Goal: Information Seeking & Learning: Learn about a topic

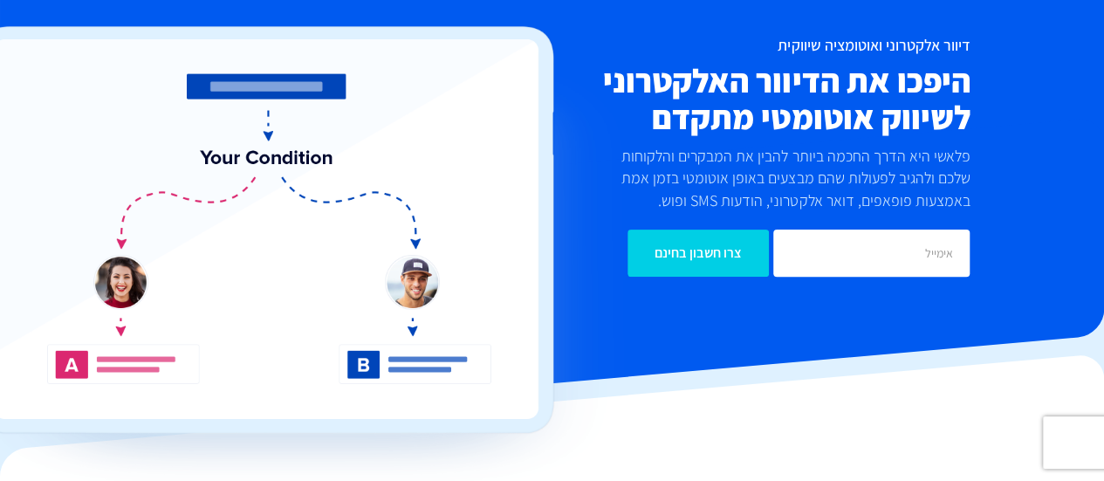
scroll to position [22, 0]
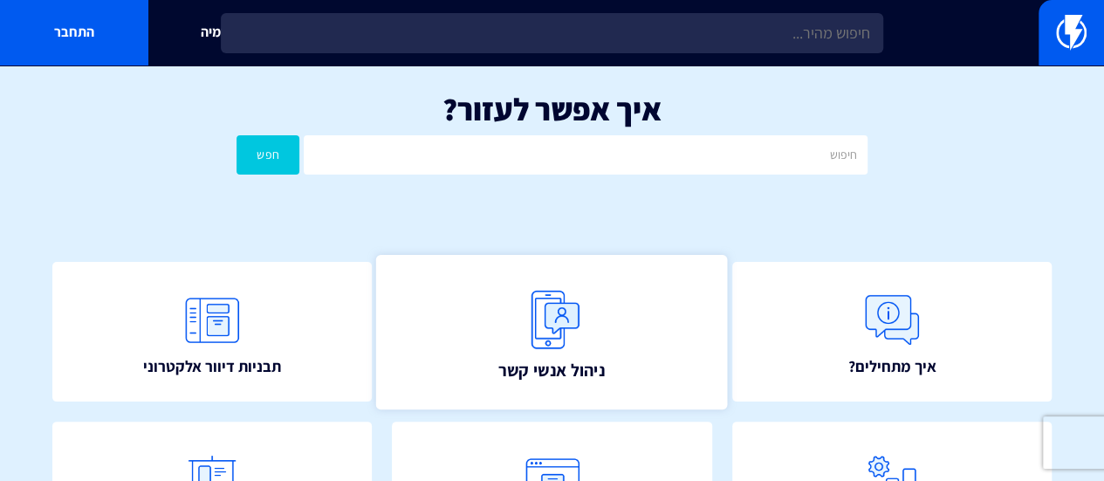
click at [565, 343] on img at bounding box center [552, 319] width 77 height 77
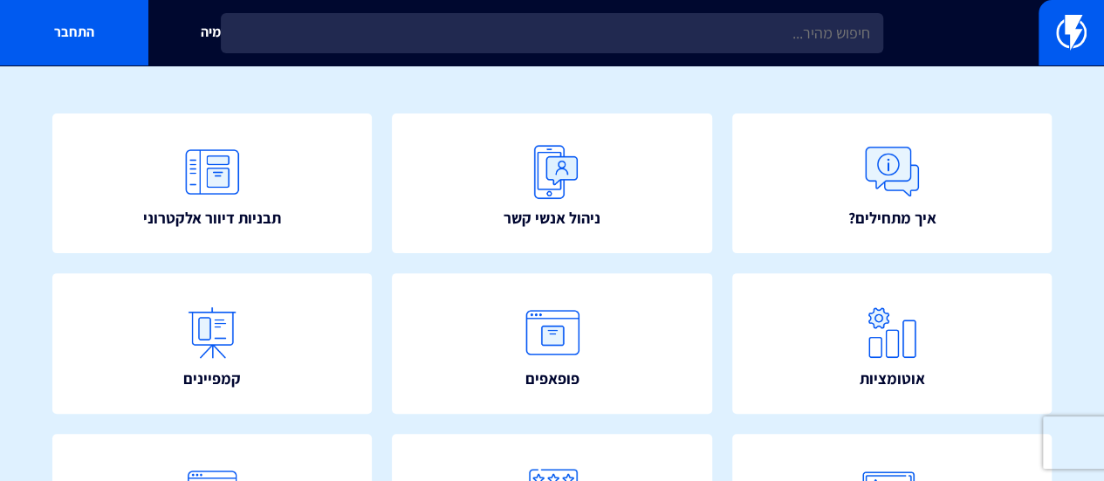
scroll to position [175, 0]
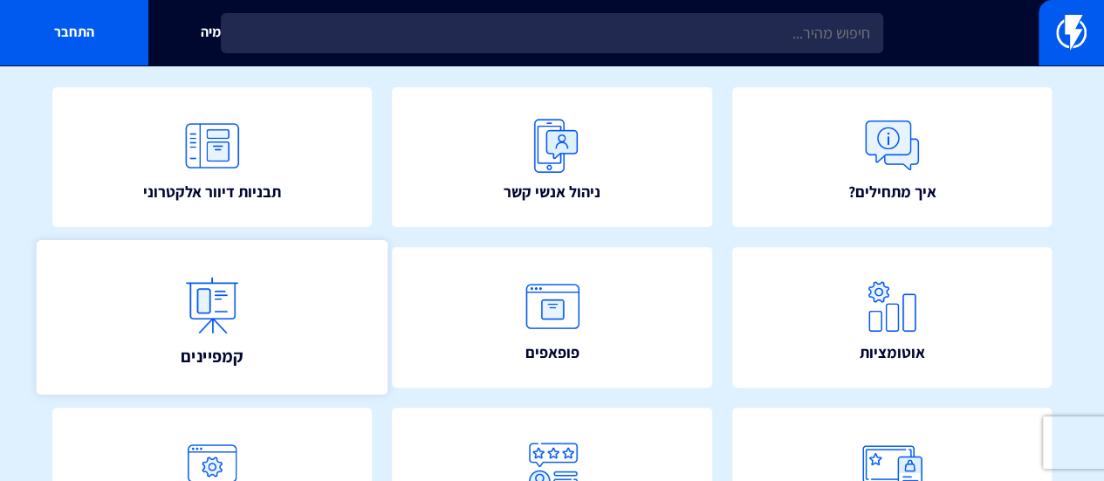
click at [250, 300] on link "קמפיינים" at bounding box center [213, 317] width 352 height 154
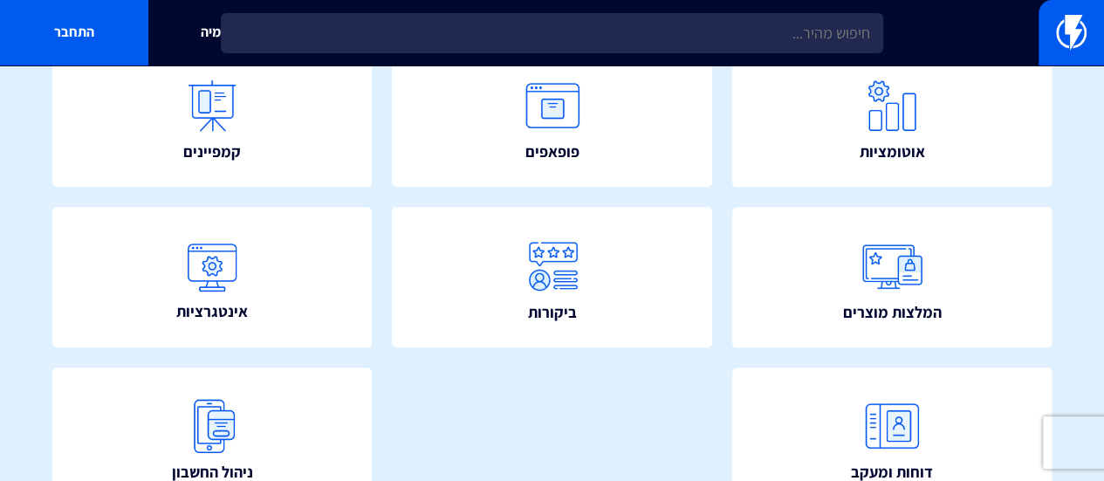
scroll to position [390, 0]
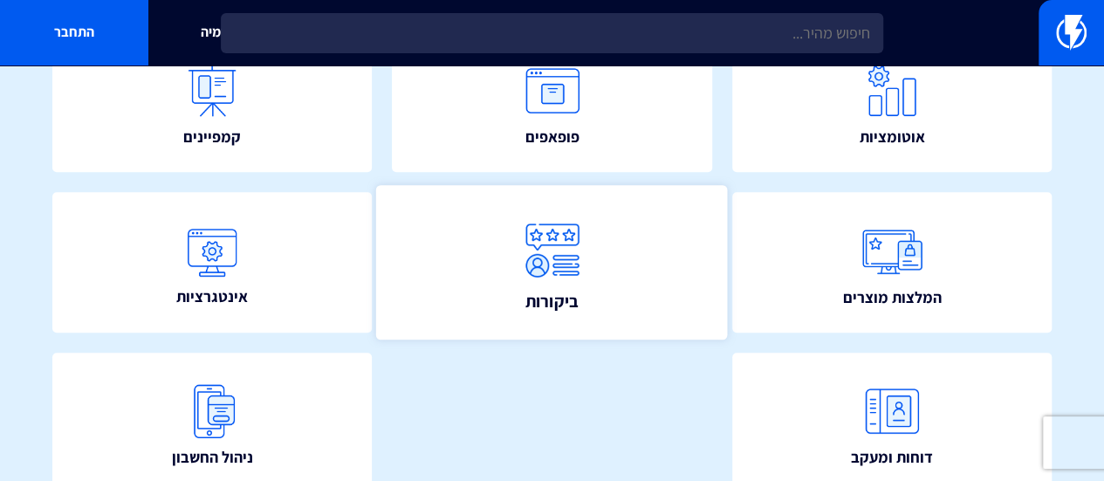
click at [590, 222] on img at bounding box center [552, 249] width 77 height 77
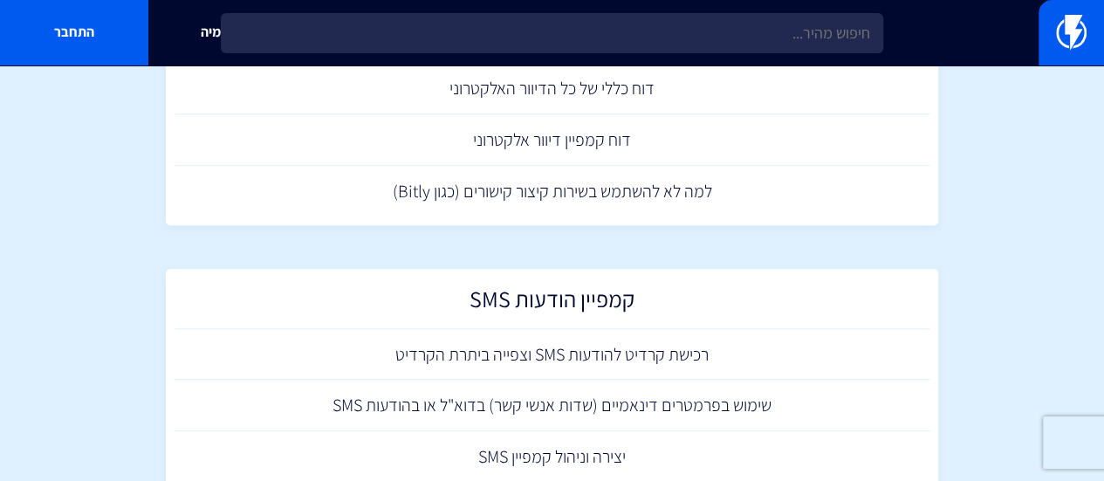
scroll to position [84, 0]
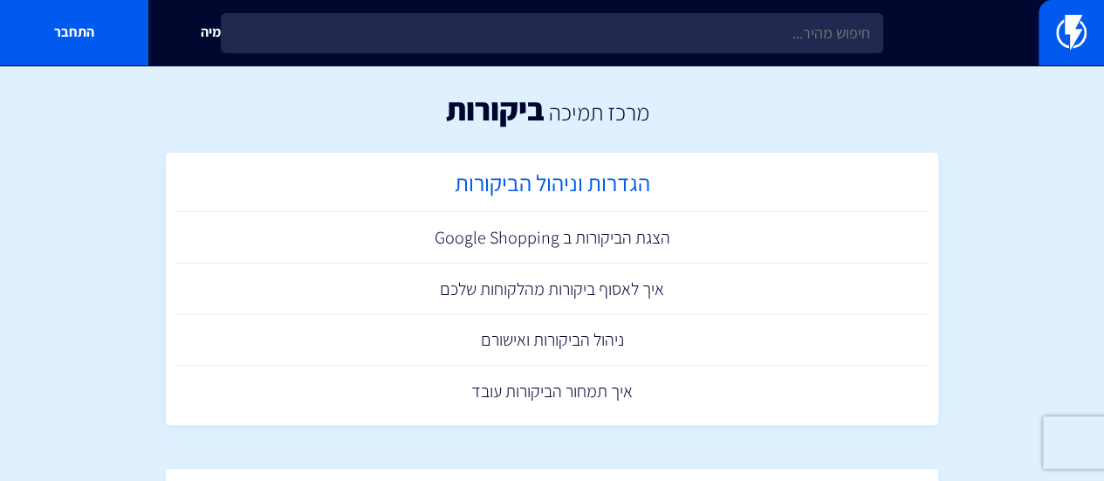
click at [669, 186] on h2 "הגדרות וניהול הביקורות" at bounding box center [552, 187] width 738 height 34
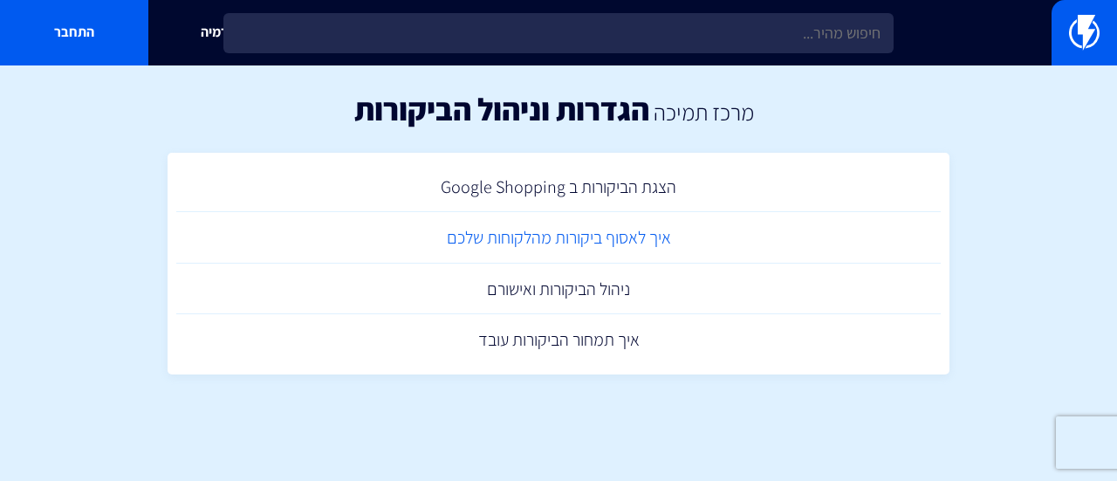
click at [667, 233] on link "איך לאסוף ביקורות מהלקוחות שלכם" at bounding box center [558, 237] width 764 height 51
click at [570, 287] on link "ניהול הביקורות ואישורם" at bounding box center [558, 289] width 764 height 51
click at [626, 339] on link "איך תמחור הביקורות עובד" at bounding box center [558, 339] width 764 height 51
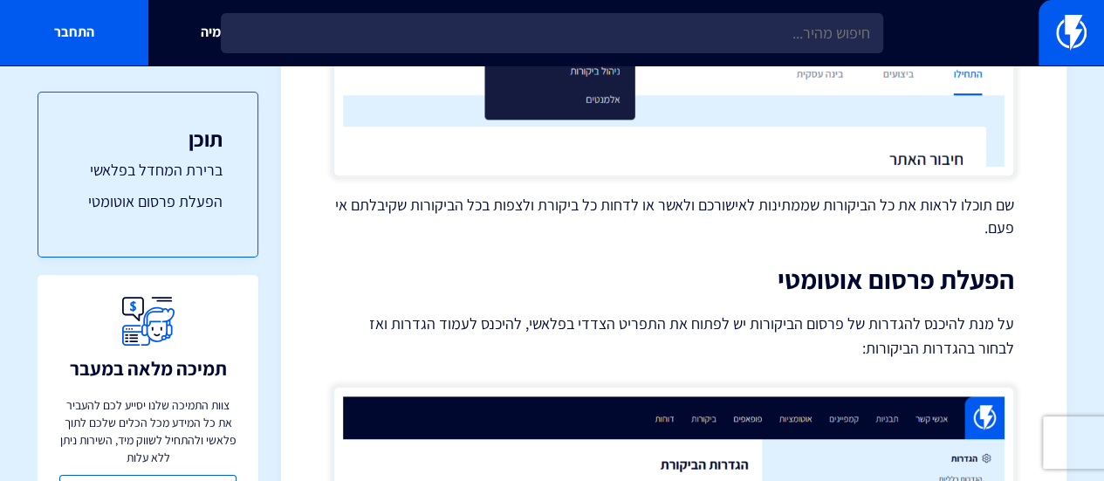
scroll to position [486, 0]
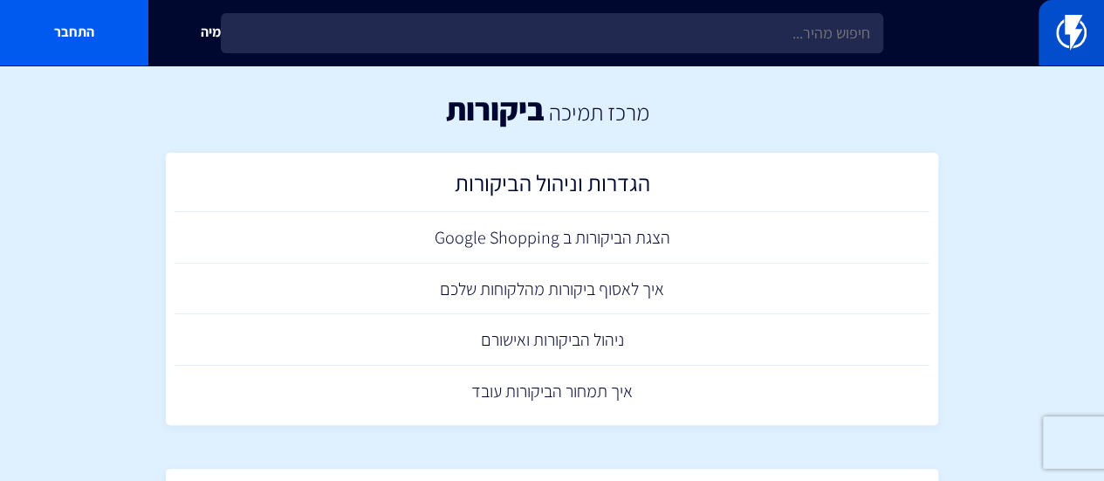
click at [1070, 44] on img at bounding box center [1071, 32] width 31 height 35
